Goal: Information Seeking & Learning: Compare options

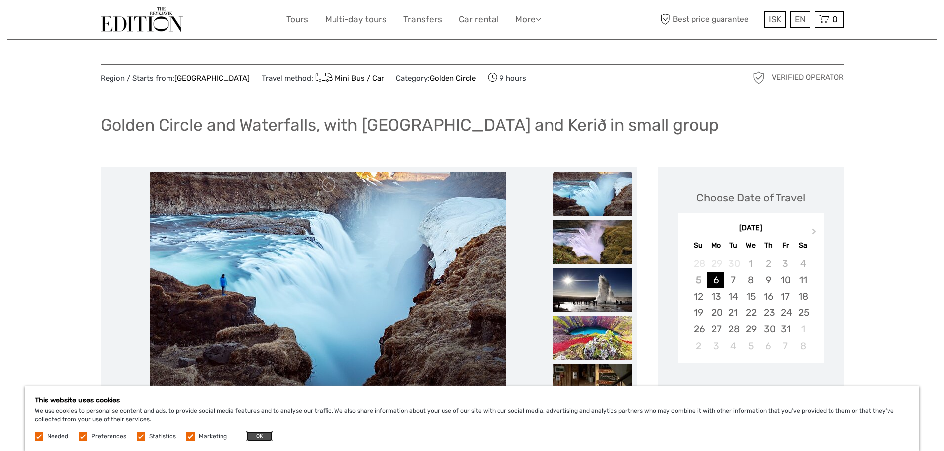
click at [254, 438] on button "OK" at bounding box center [259, 437] width 26 height 10
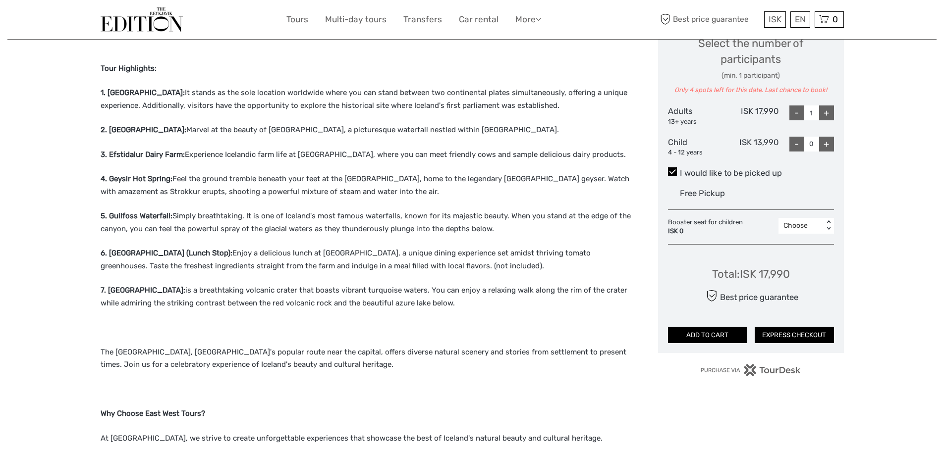
scroll to position [446, 0]
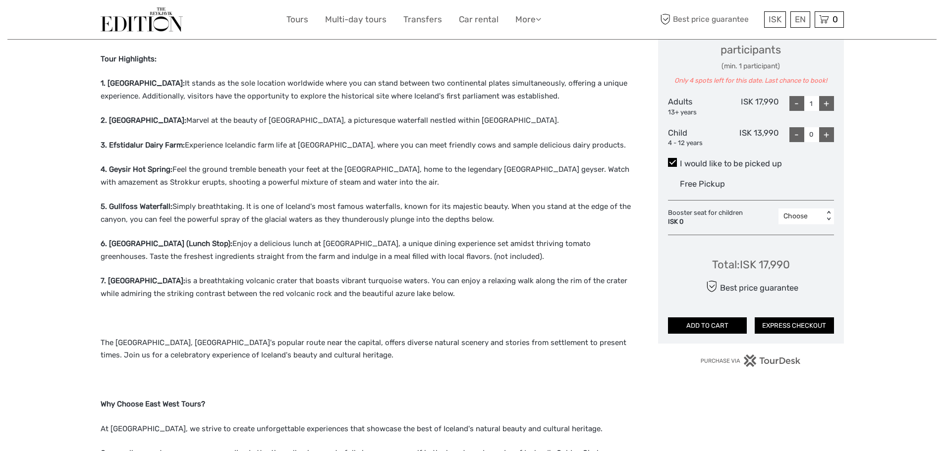
click at [830, 105] on div "+" at bounding box center [826, 103] width 15 height 15
type input "2"
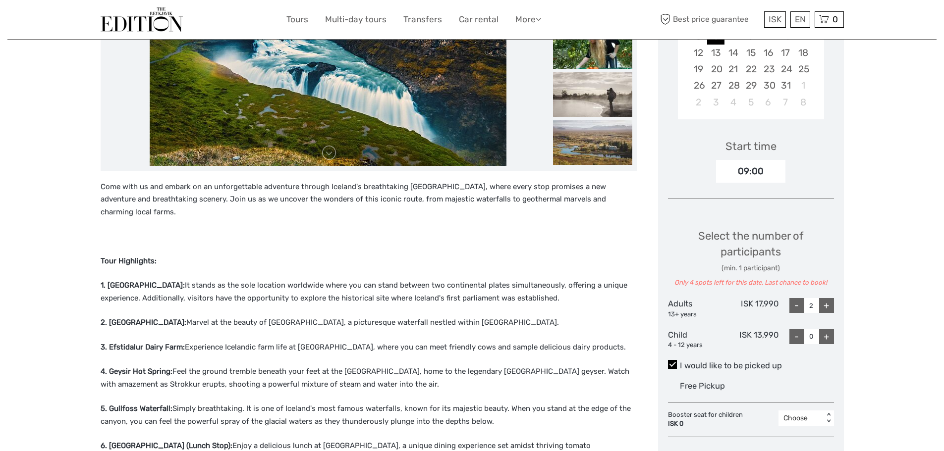
scroll to position [248, 0]
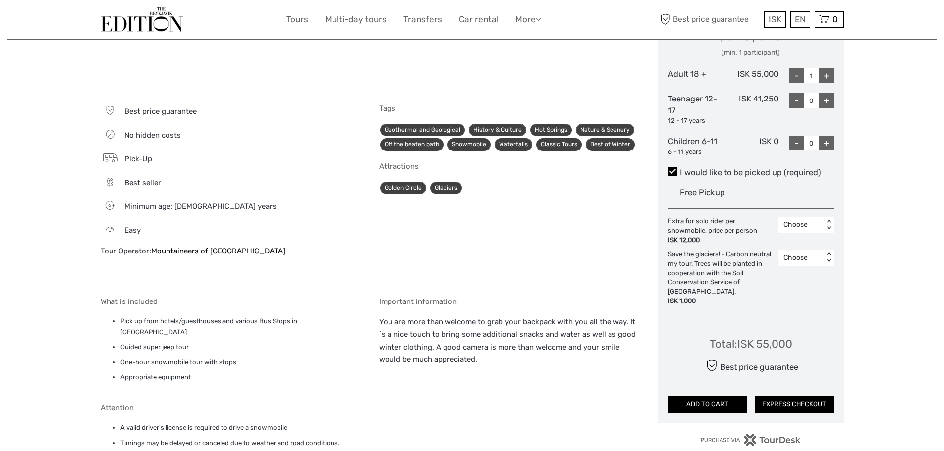
scroll to position [446, 0]
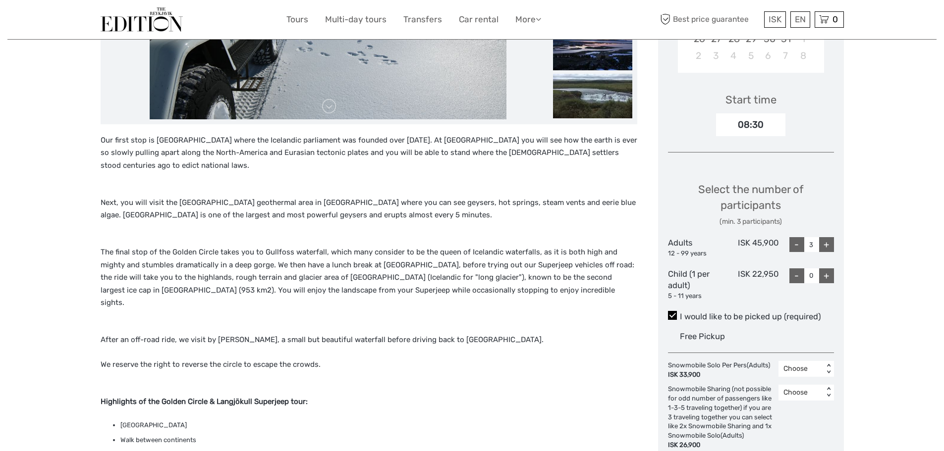
scroll to position [99, 0]
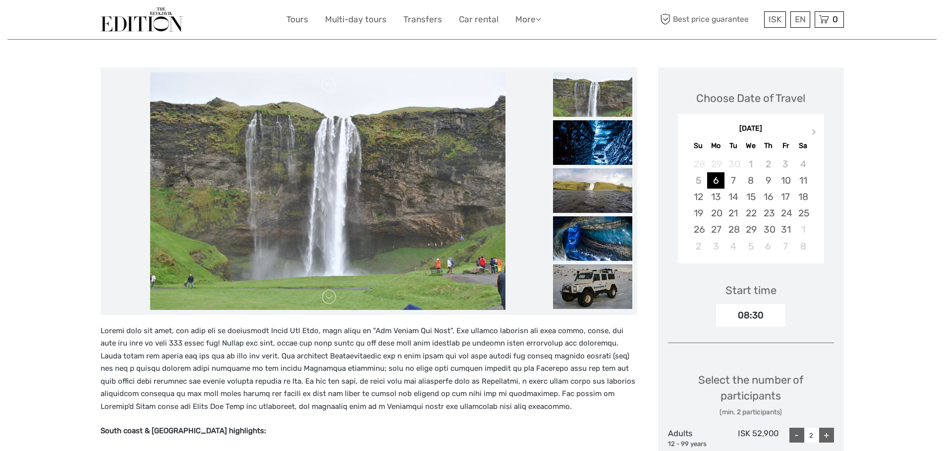
scroll to position [99, 0]
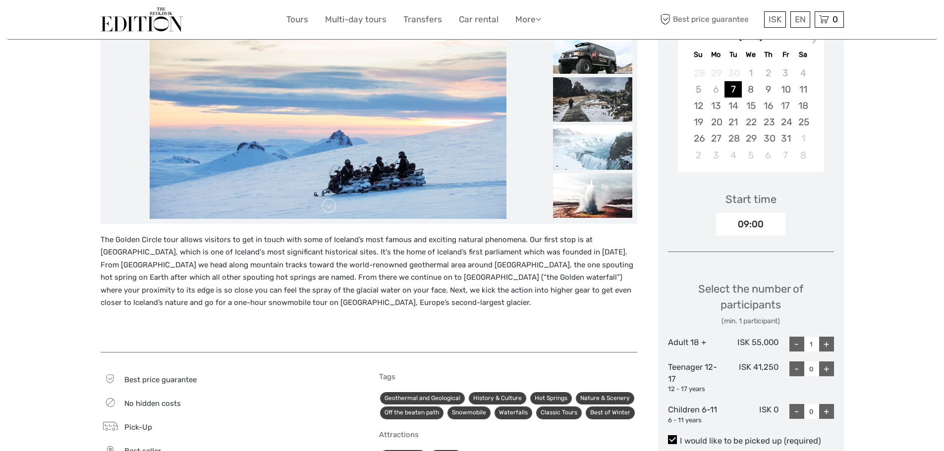
scroll to position [198, 0]
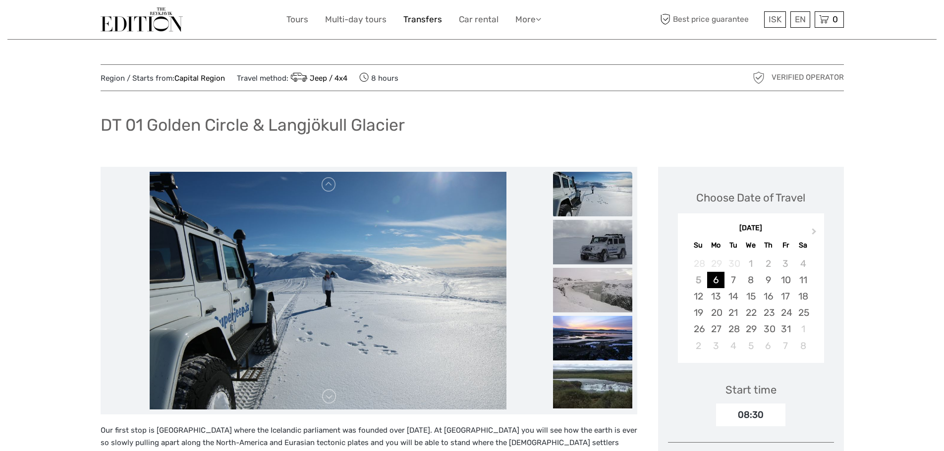
click at [415, 18] on link "Transfers" at bounding box center [422, 19] width 39 height 14
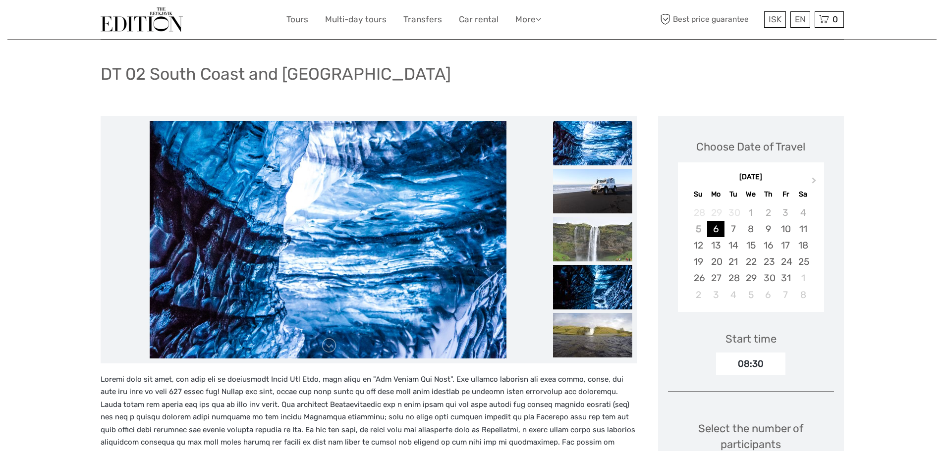
scroll to position [50, 0]
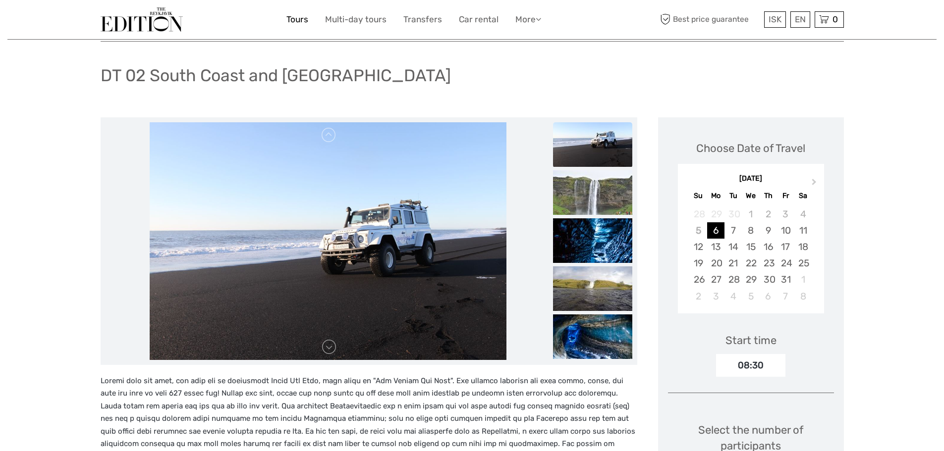
click at [300, 19] on link "Tours" at bounding box center [297, 19] width 22 height 14
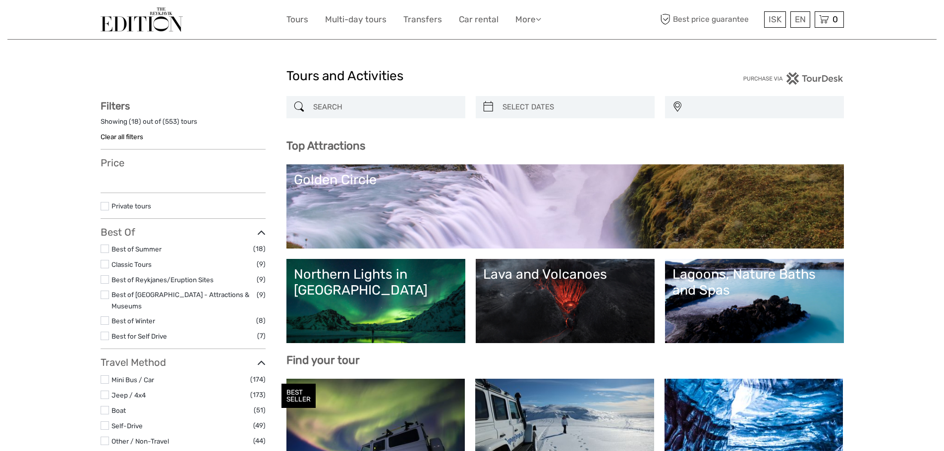
select select
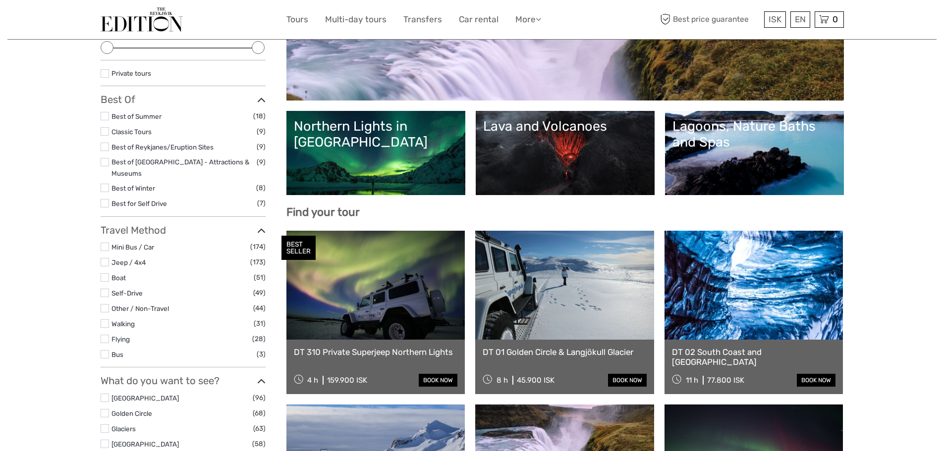
scroll to position [99, 0]
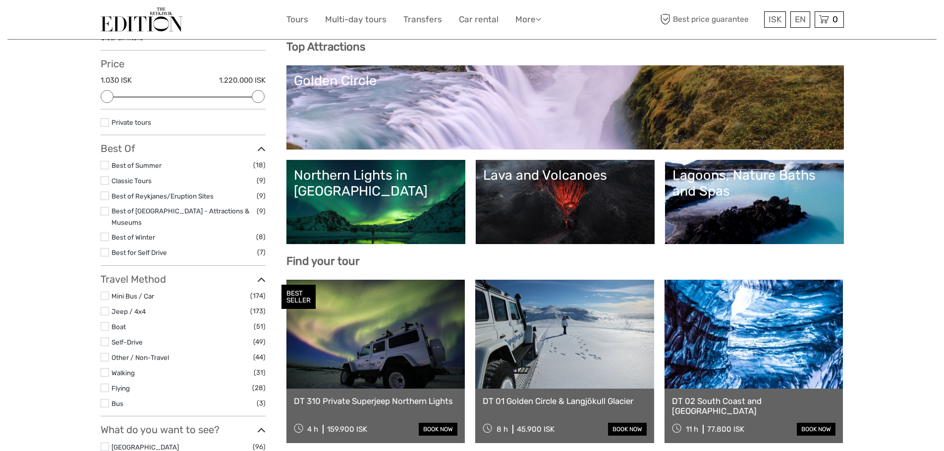
click at [382, 196] on link "Northern Lights in Iceland" at bounding box center [376, 201] width 164 height 69
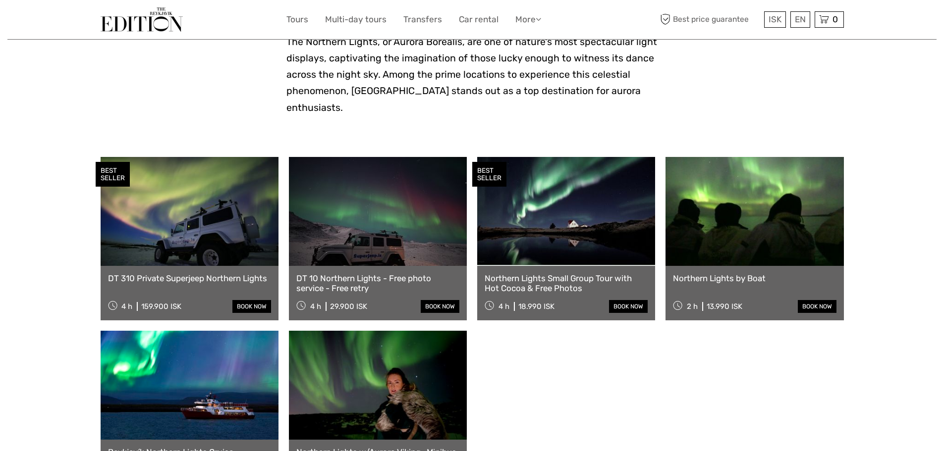
scroll to position [248, 0]
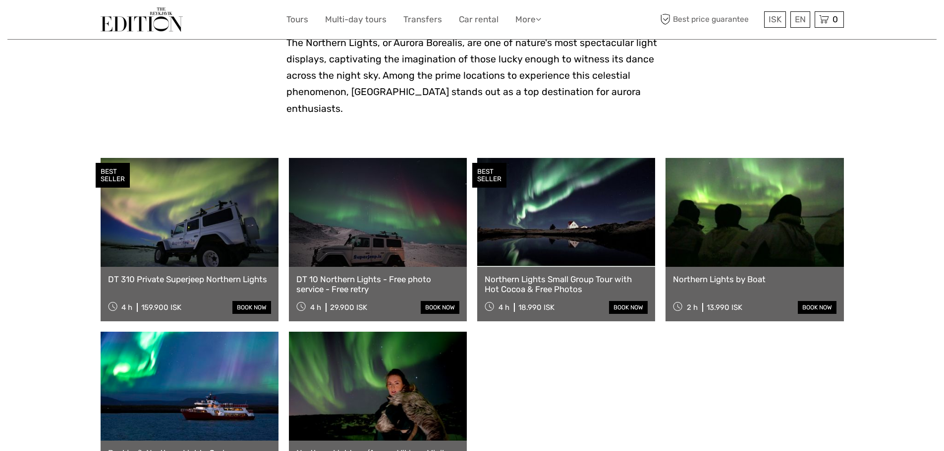
click at [204, 217] on link at bounding box center [190, 212] width 178 height 109
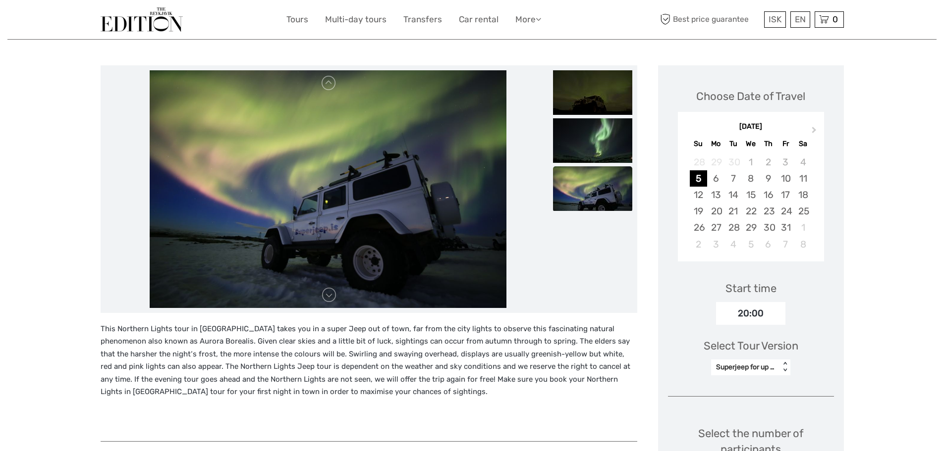
scroll to position [99, 0]
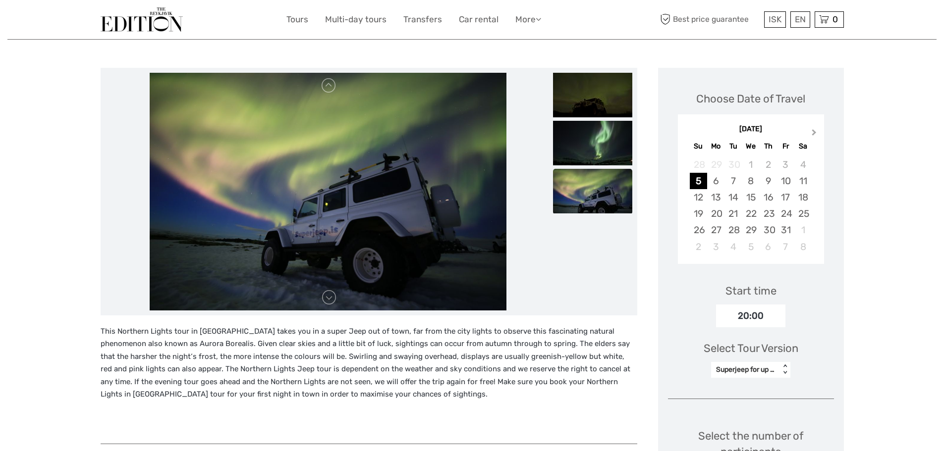
click at [814, 132] on span "Next Month" at bounding box center [814, 134] width 0 height 14
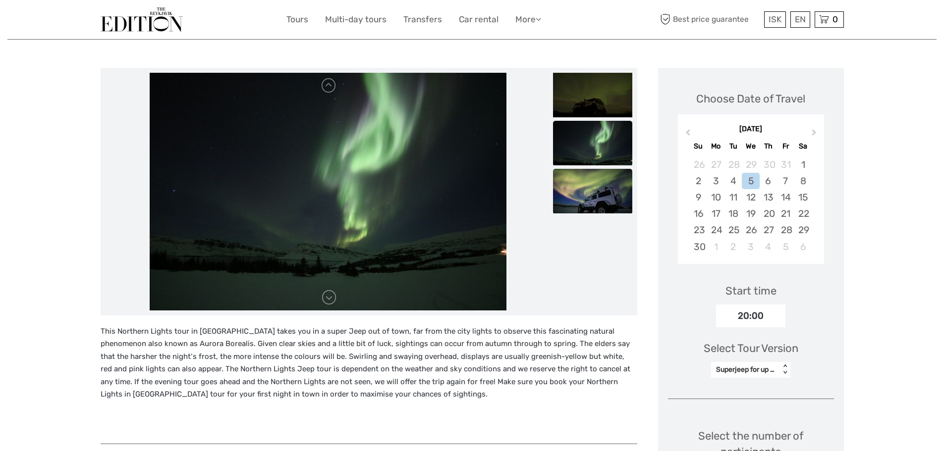
scroll to position [0, 0]
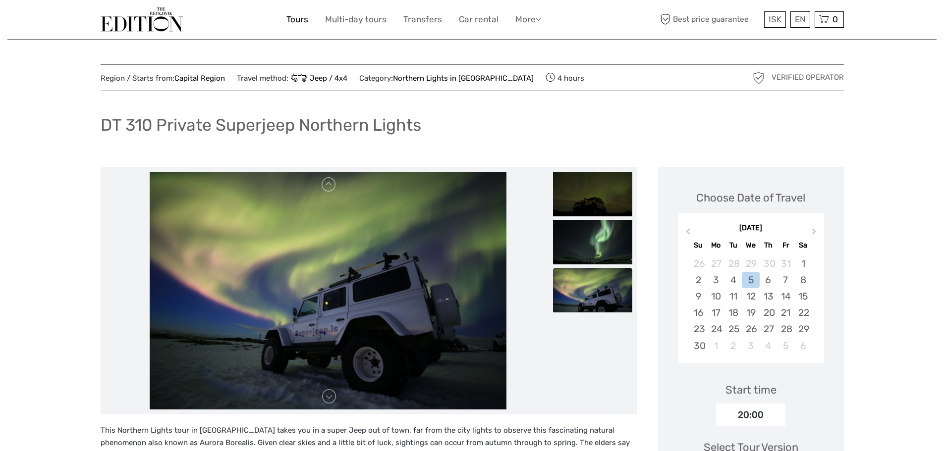
click at [301, 18] on link "Tours" at bounding box center [297, 19] width 22 height 14
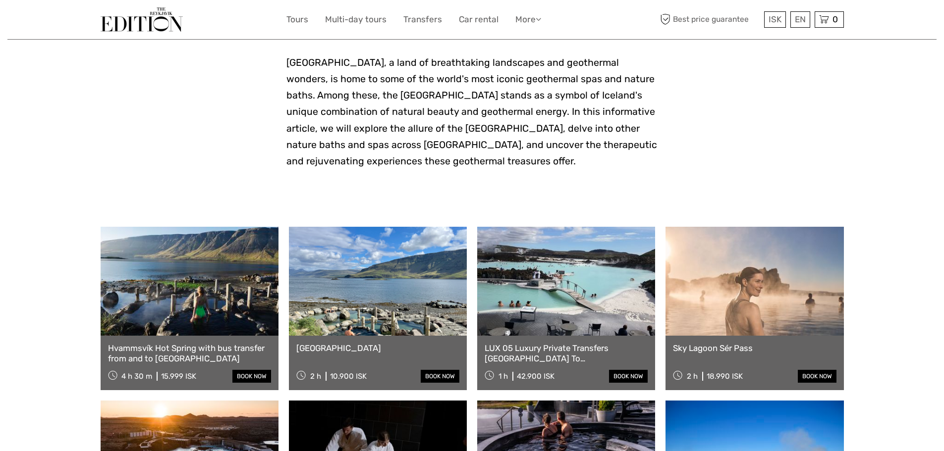
scroll to position [297, 0]
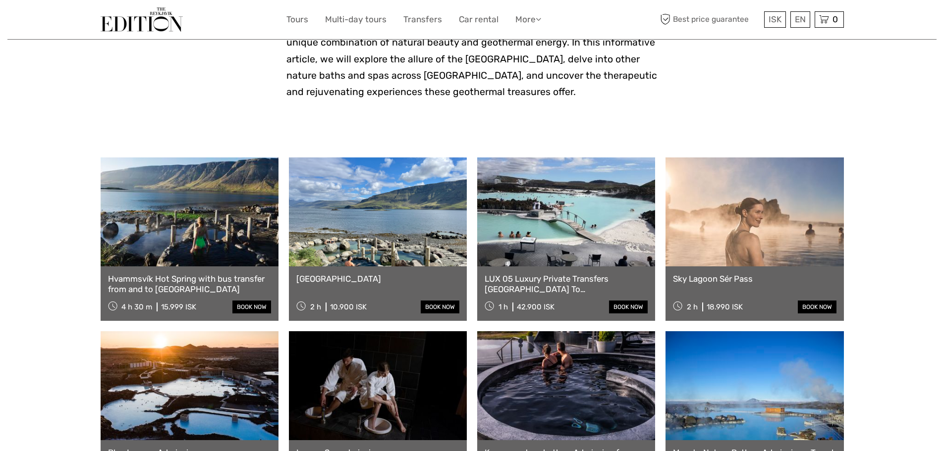
click at [534, 228] on link at bounding box center [566, 212] width 178 height 109
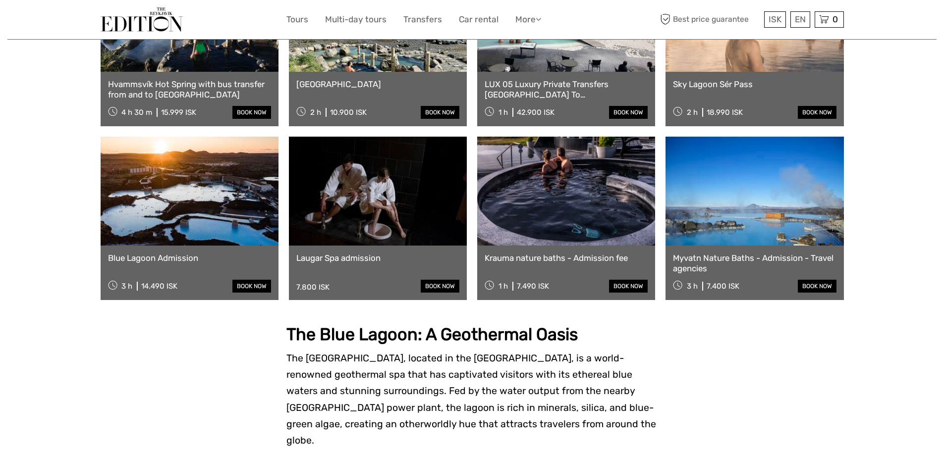
scroll to position [496, 0]
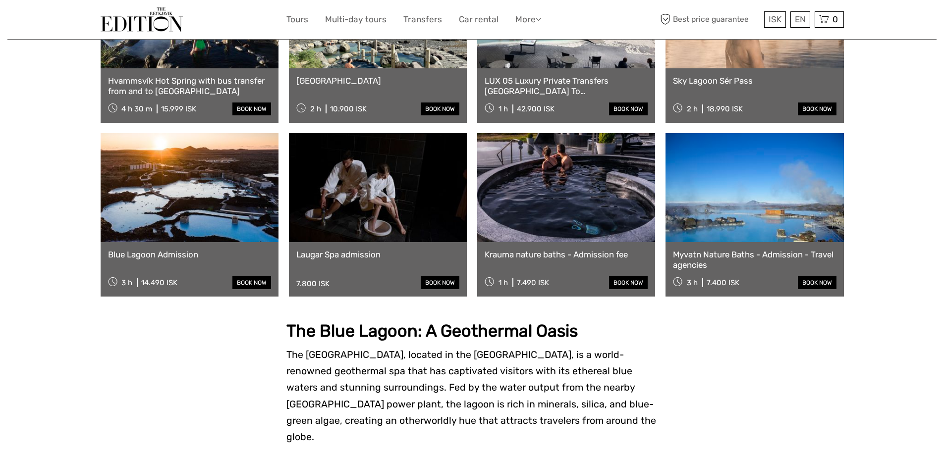
click at [168, 213] on link at bounding box center [190, 187] width 178 height 109
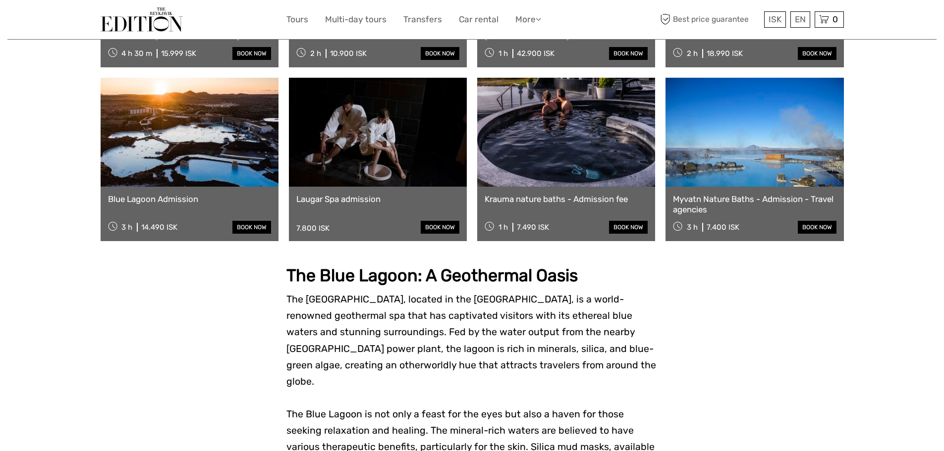
scroll to position [297, 0]
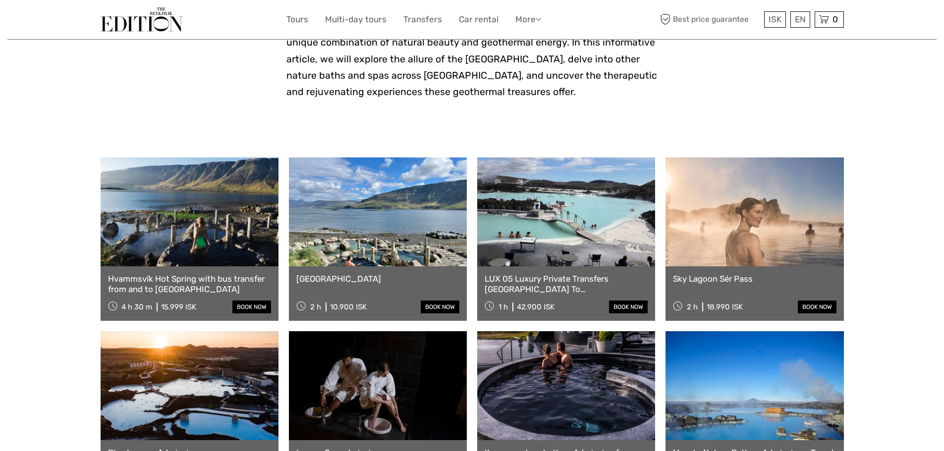
click at [724, 220] on link at bounding box center [754, 212] width 178 height 109
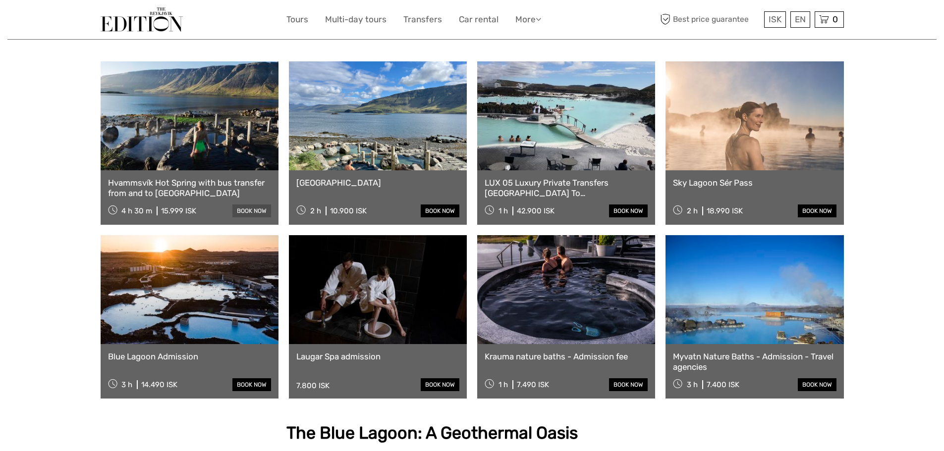
scroll to position [396, 0]
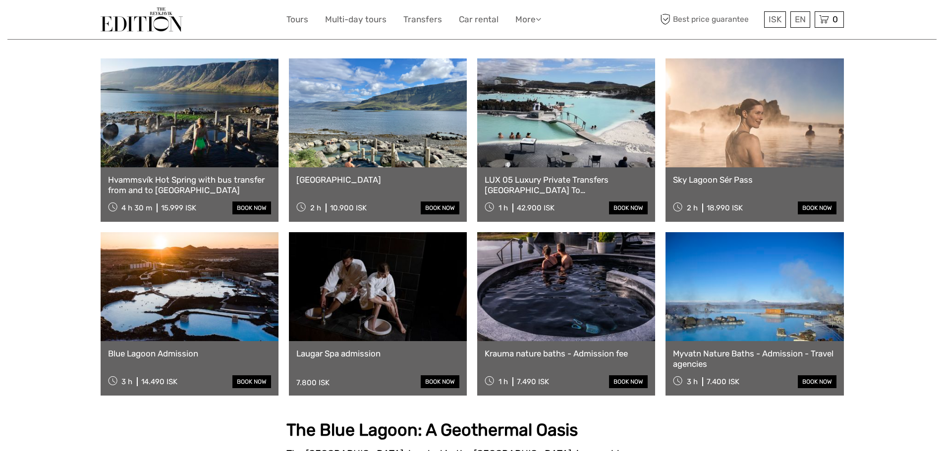
click at [551, 157] on link at bounding box center [566, 112] width 178 height 109
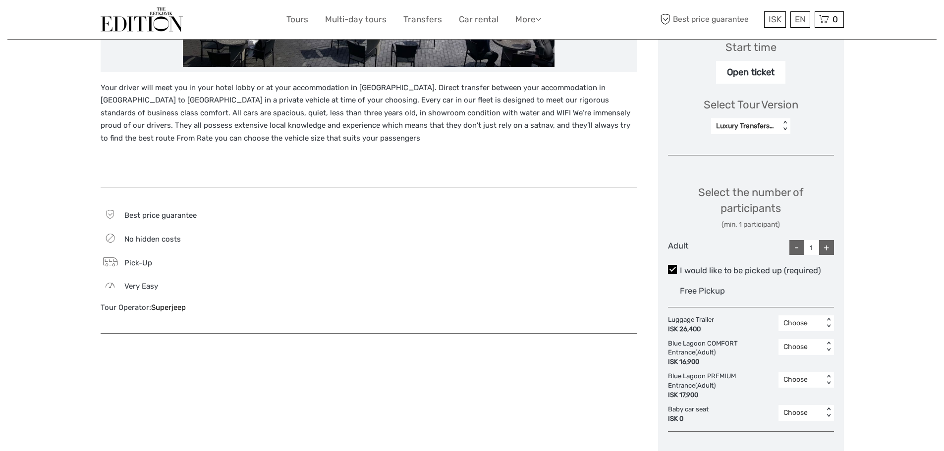
scroll to position [347, 0]
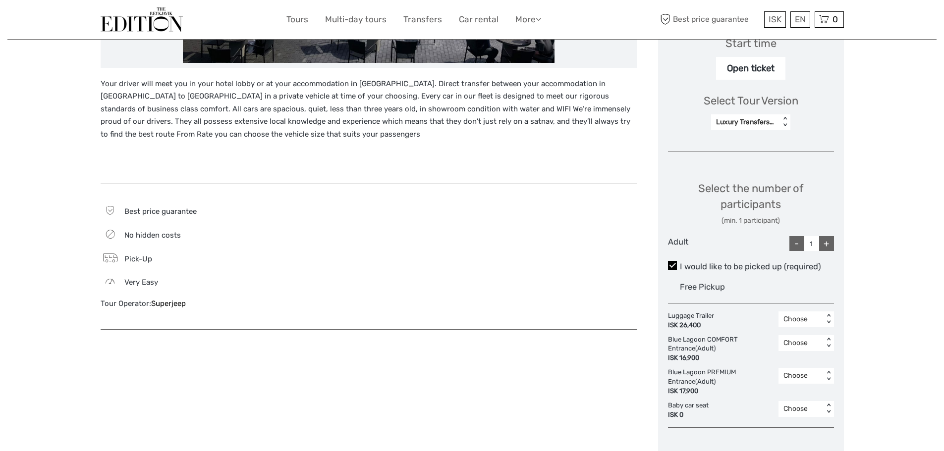
click at [828, 238] on div "+" at bounding box center [826, 243] width 15 height 15
type input "2"
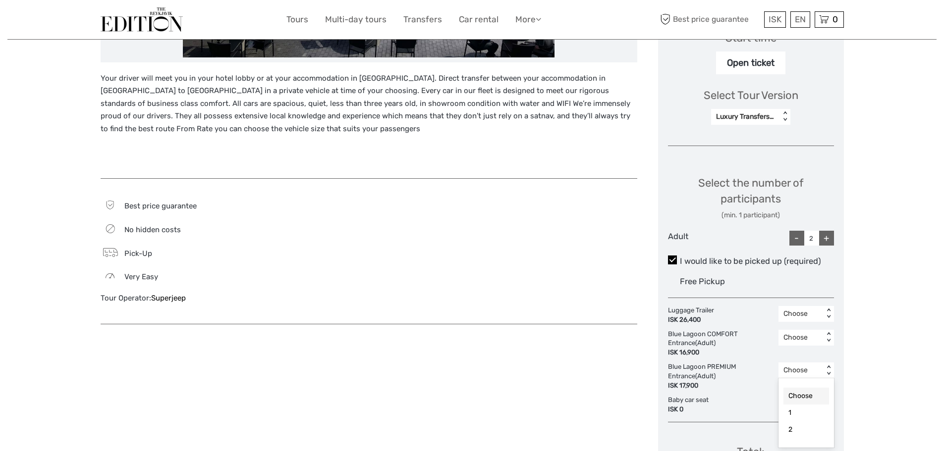
click at [827, 372] on div "< >" at bounding box center [828, 371] width 8 height 10
click at [618, 383] on div "Your driver will meet you in your hotel lobby or at your accommodation in Reykj…" at bounding box center [379, 192] width 557 height 756
click at [709, 319] on div "ISK 26,400" at bounding box center [691, 319] width 46 height 9
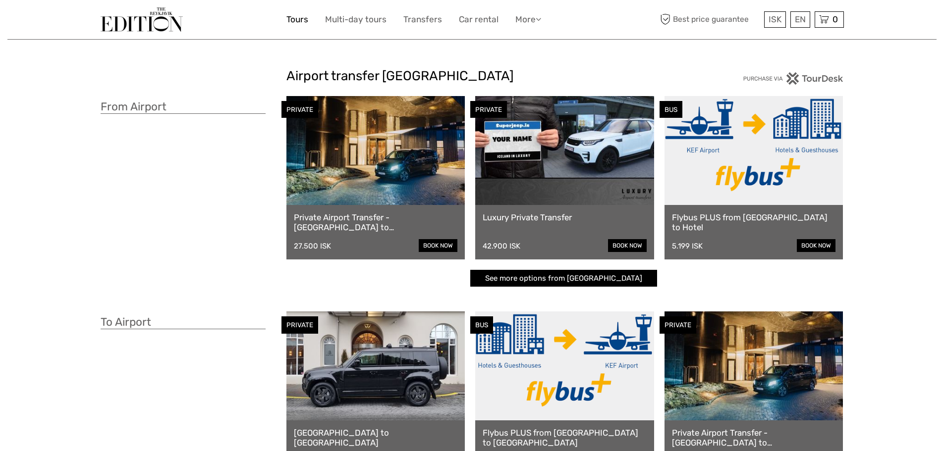
click at [298, 20] on link "Tours" at bounding box center [297, 19] width 22 height 14
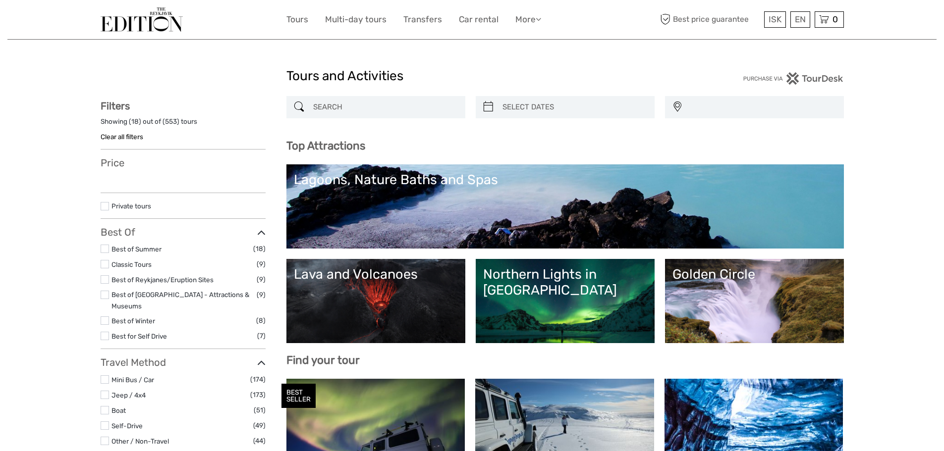
select select
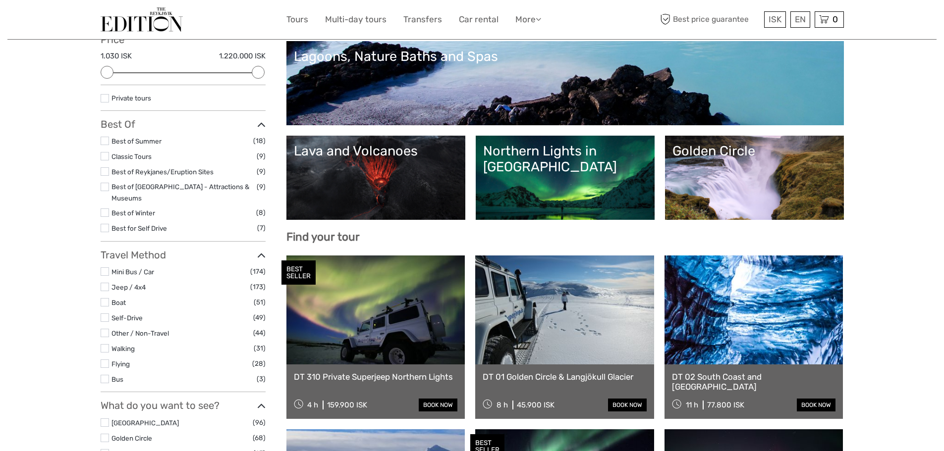
scroll to position [149, 0]
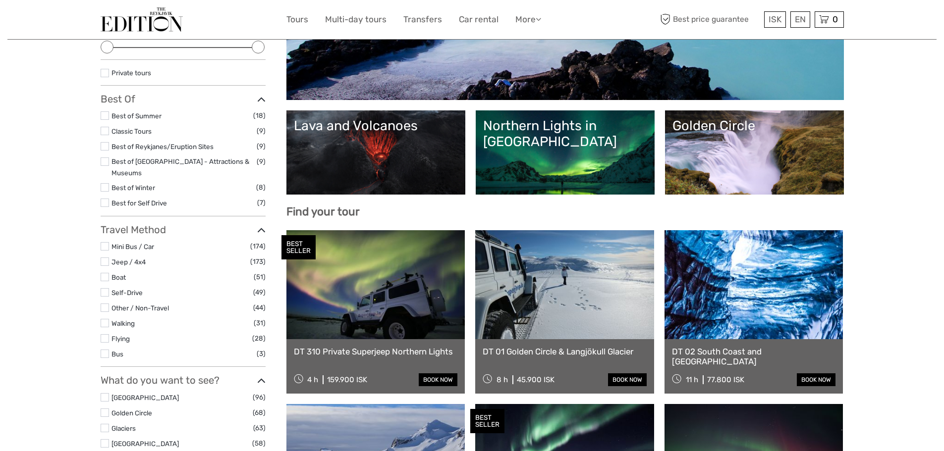
click at [551, 161] on link "Northern Lights in [GEOGRAPHIC_DATA]" at bounding box center [565, 152] width 164 height 69
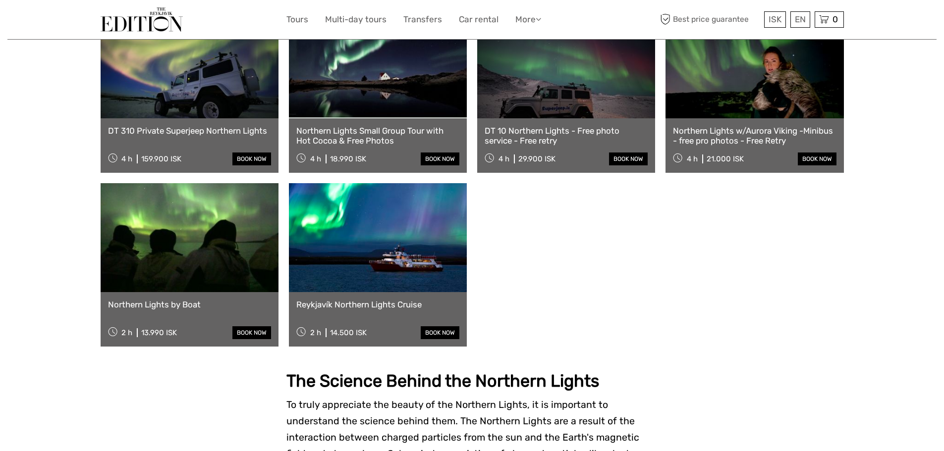
scroll to position [297, 0]
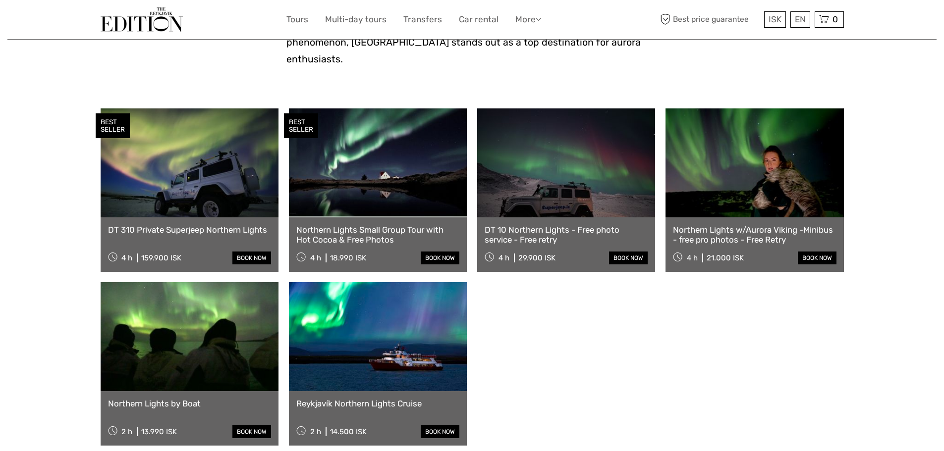
click at [381, 185] on link at bounding box center [378, 163] width 178 height 109
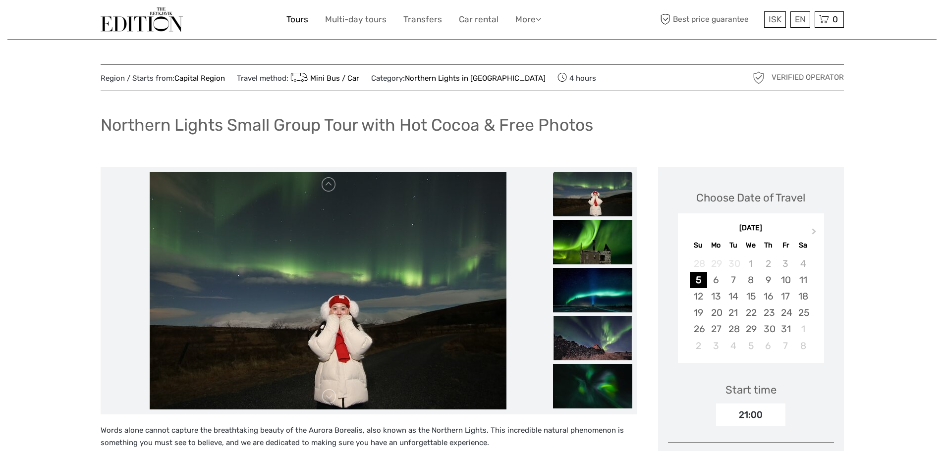
click at [299, 22] on link "Tours" at bounding box center [297, 19] width 22 height 14
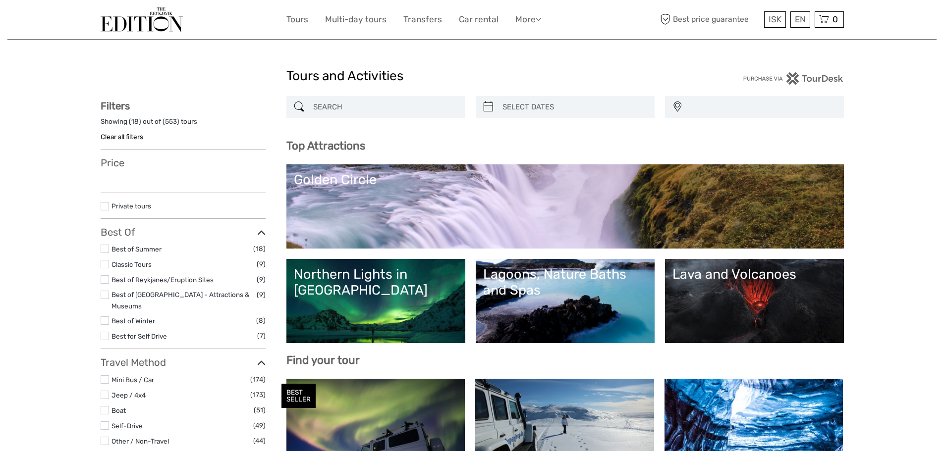
select select
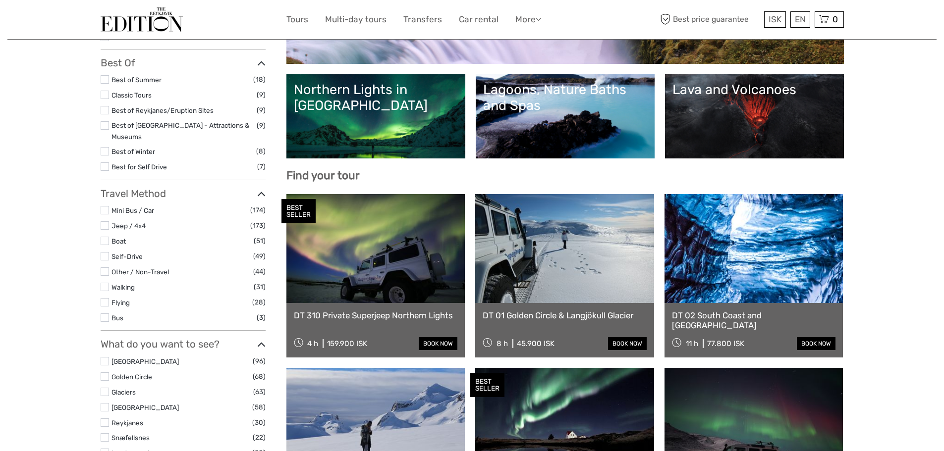
scroll to position [198, 0]
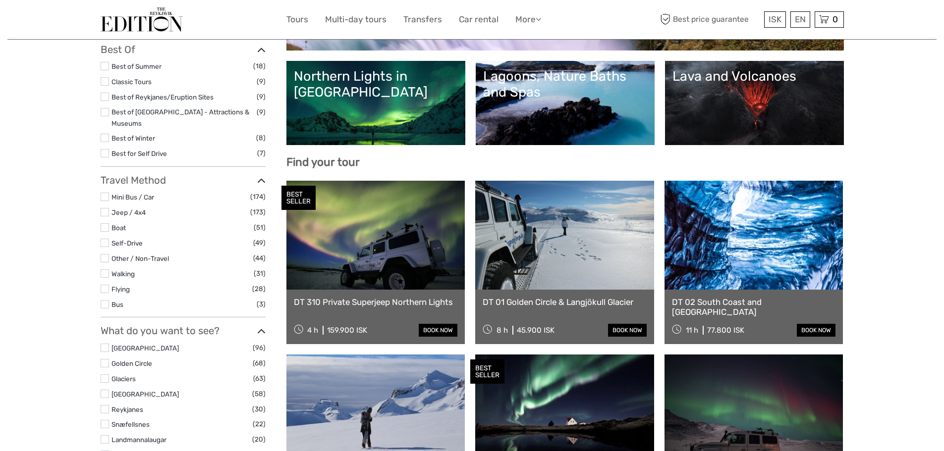
click at [507, 123] on link "Lagoons, Nature Baths and Spas" at bounding box center [565, 102] width 164 height 69
